Goal: Task Accomplishment & Management: Manage account settings

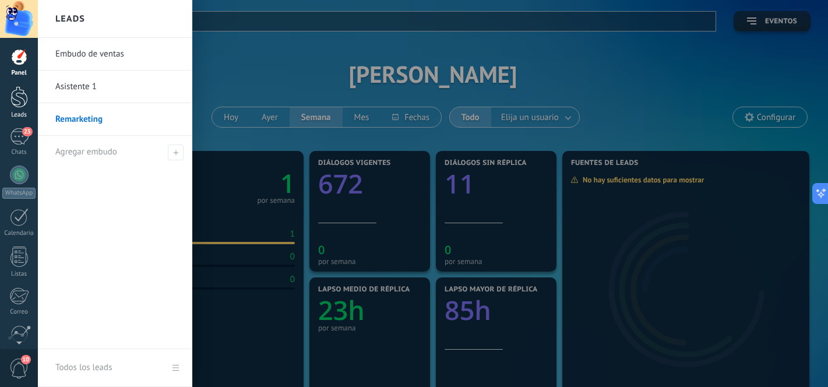
click at [22, 116] on div "Leads" at bounding box center [19, 115] width 34 height 8
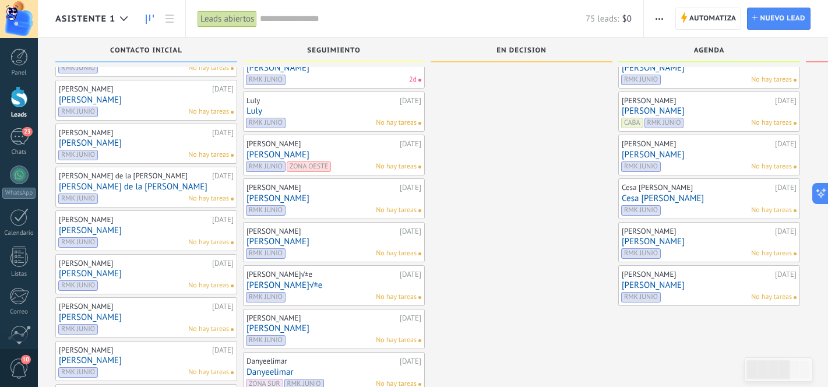
scroll to position [150, 0]
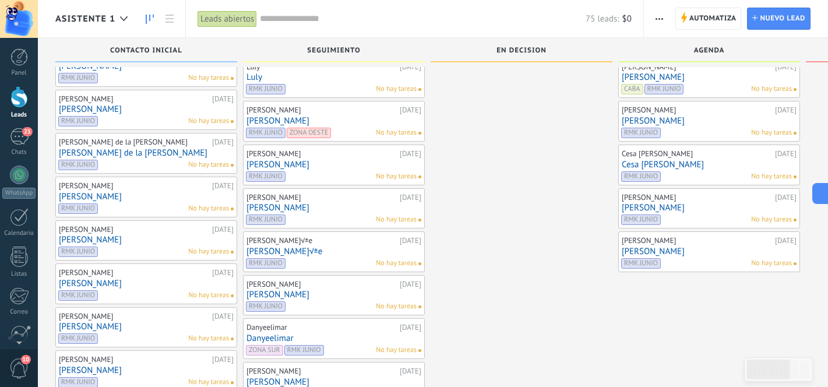
click at [702, 135] on div "RMK JUNIO No hay tareas" at bounding box center [706, 133] width 171 height 10
click at [688, 126] on div "[PERSON_NAME] [DATE] [PERSON_NAME] RMK JUNIO No hay tareas" at bounding box center [709, 121] width 175 height 34
click at [654, 118] on link "[PERSON_NAME]" at bounding box center [709, 121] width 175 height 10
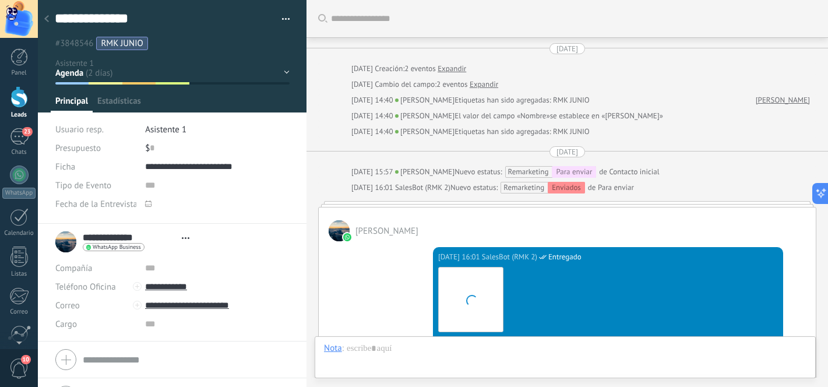
type textarea "**********"
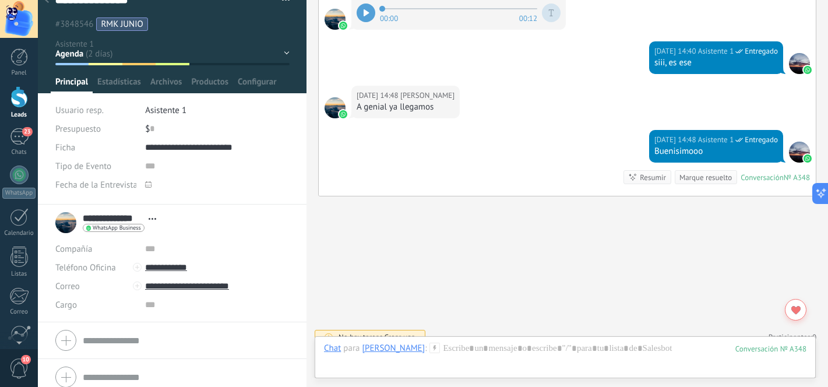
scroll to position [29, 0]
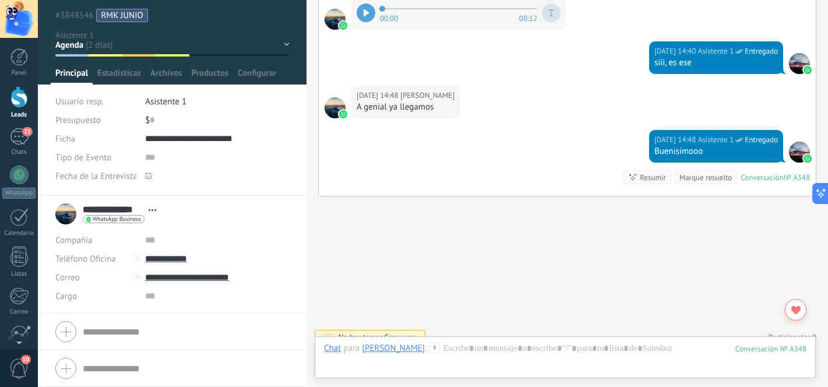
scroll to position [150, 0]
